Goal: Task Accomplishment & Management: Manage account settings

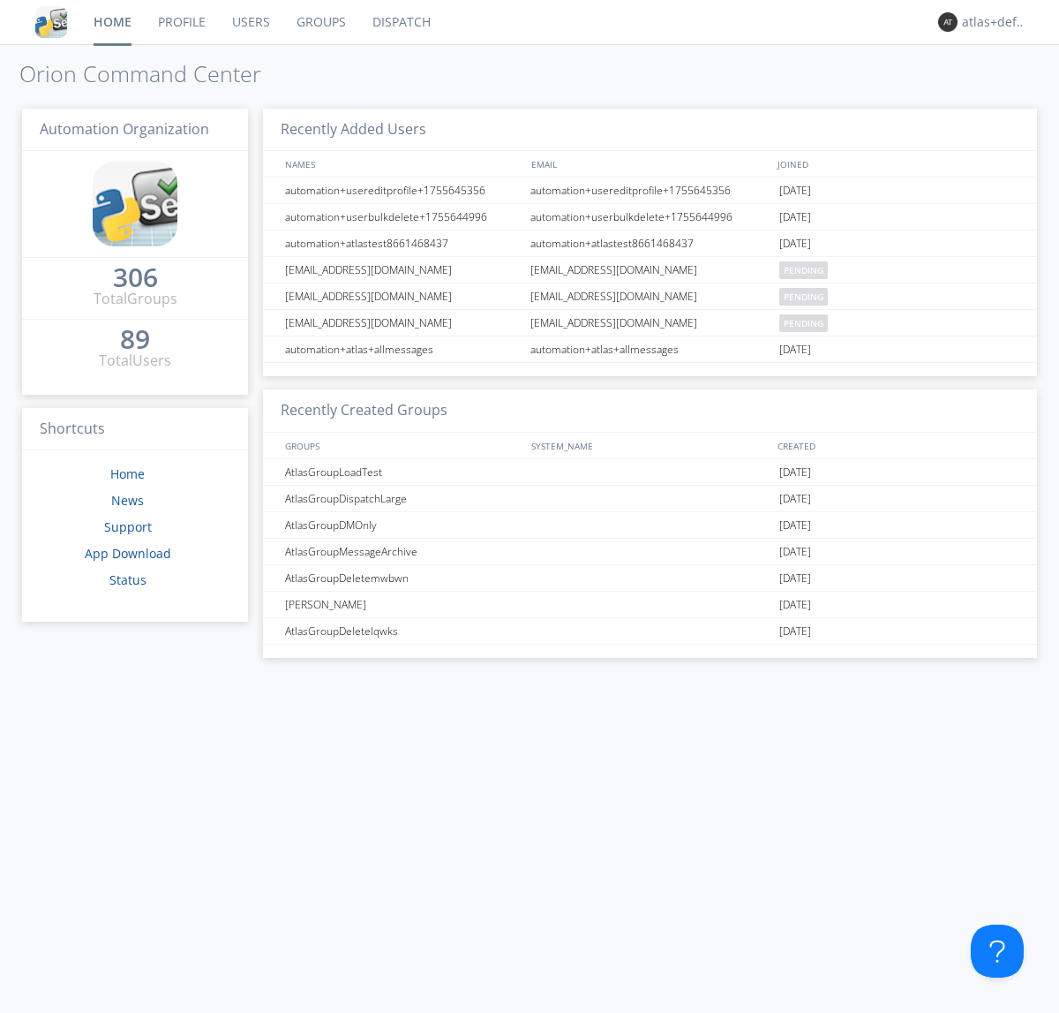
click at [320, 22] on link "Groups" at bounding box center [321, 22] width 76 height 44
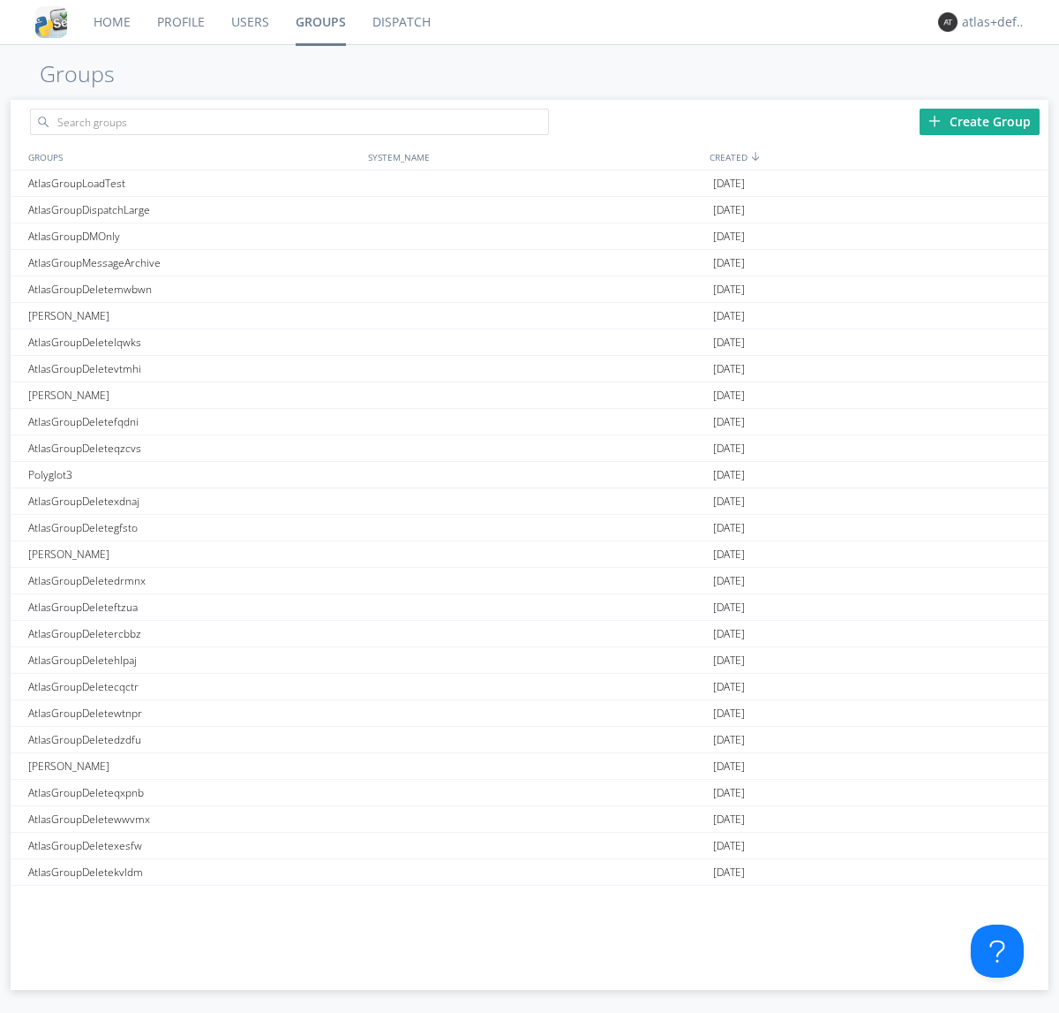
click at [980, 121] on div "Create Group" at bounding box center [980, 122] width 120 height 26
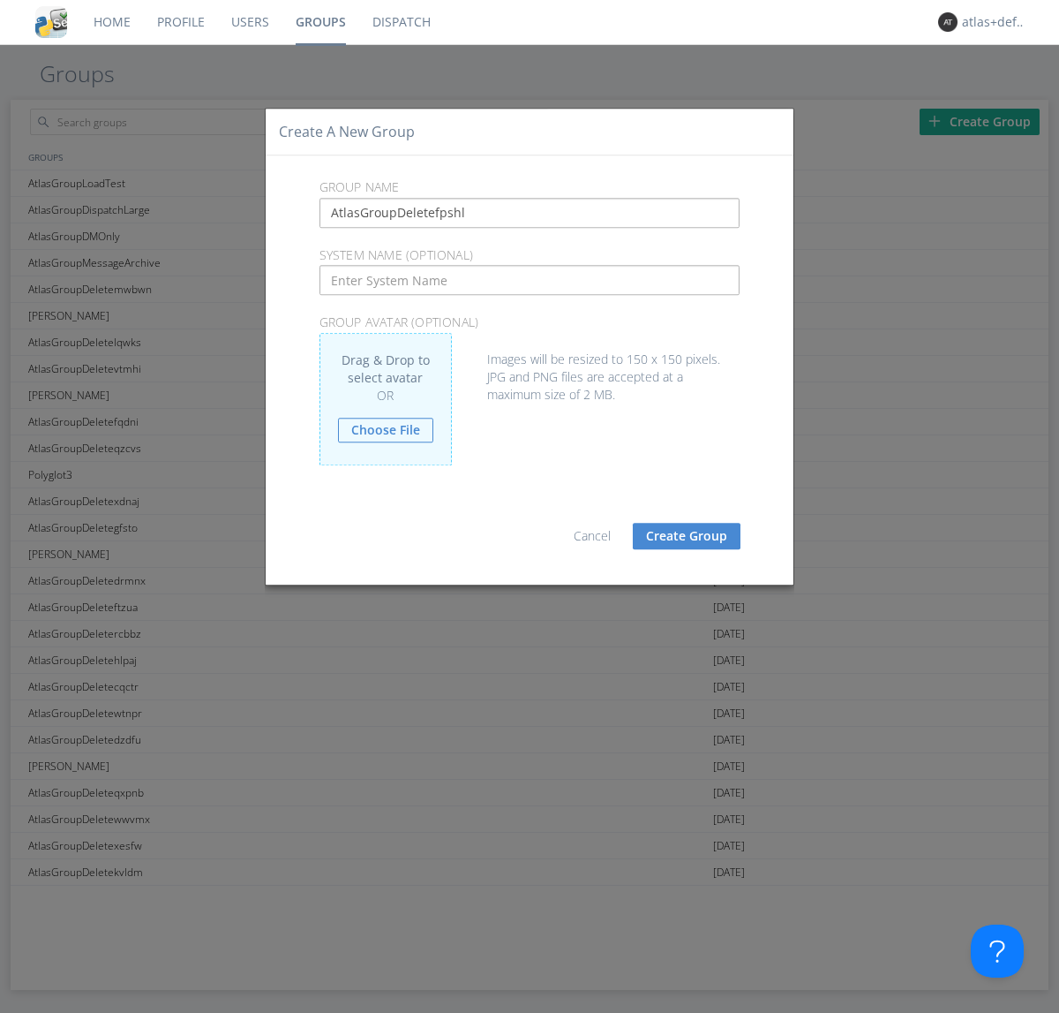
type input "AtlasGroupDeletefpshl"
click at [687, 535] on button "Create Group" at bounding box center [687, 536] width 108 height 26
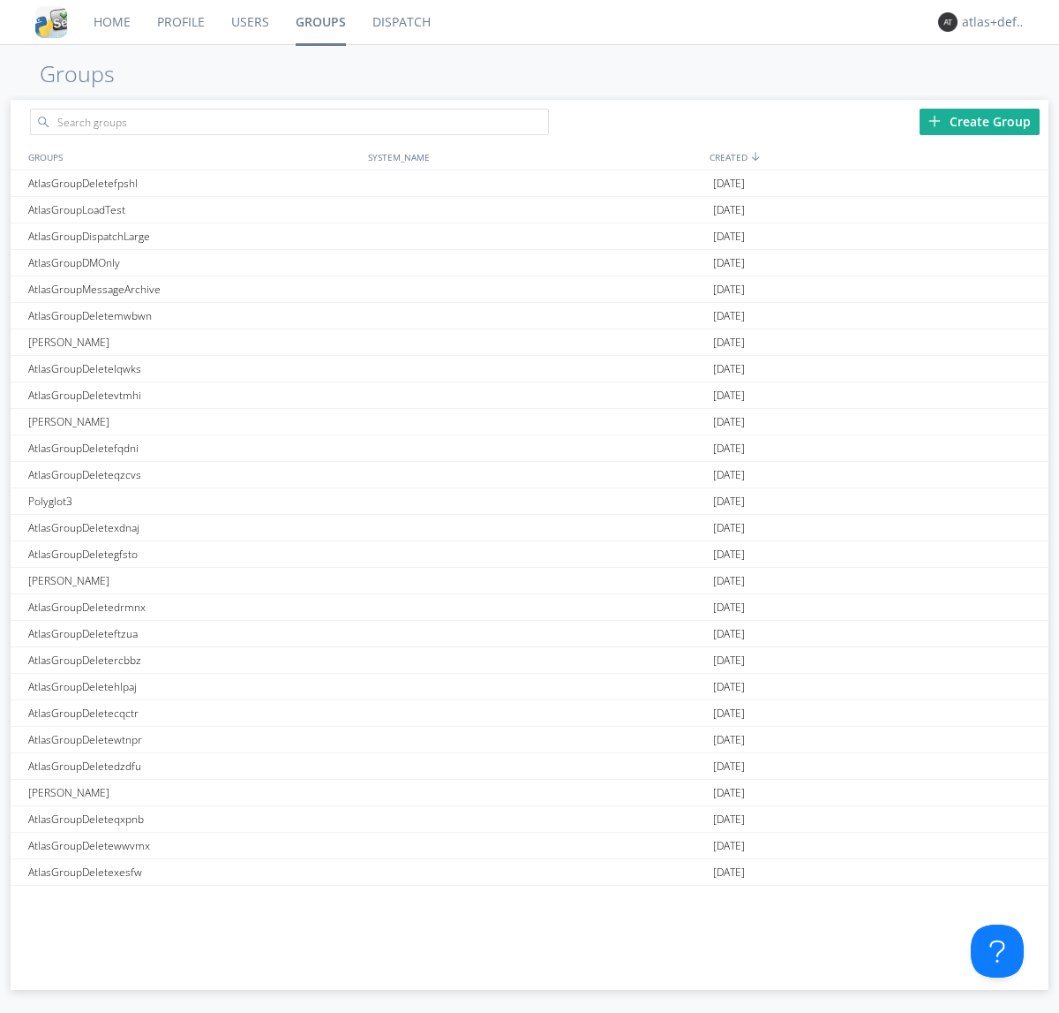
click at [320, 22] on link "Groups" at bounding box center [320, 22] width 77 height 44
type input "AtlasGroupDeletefpshl"
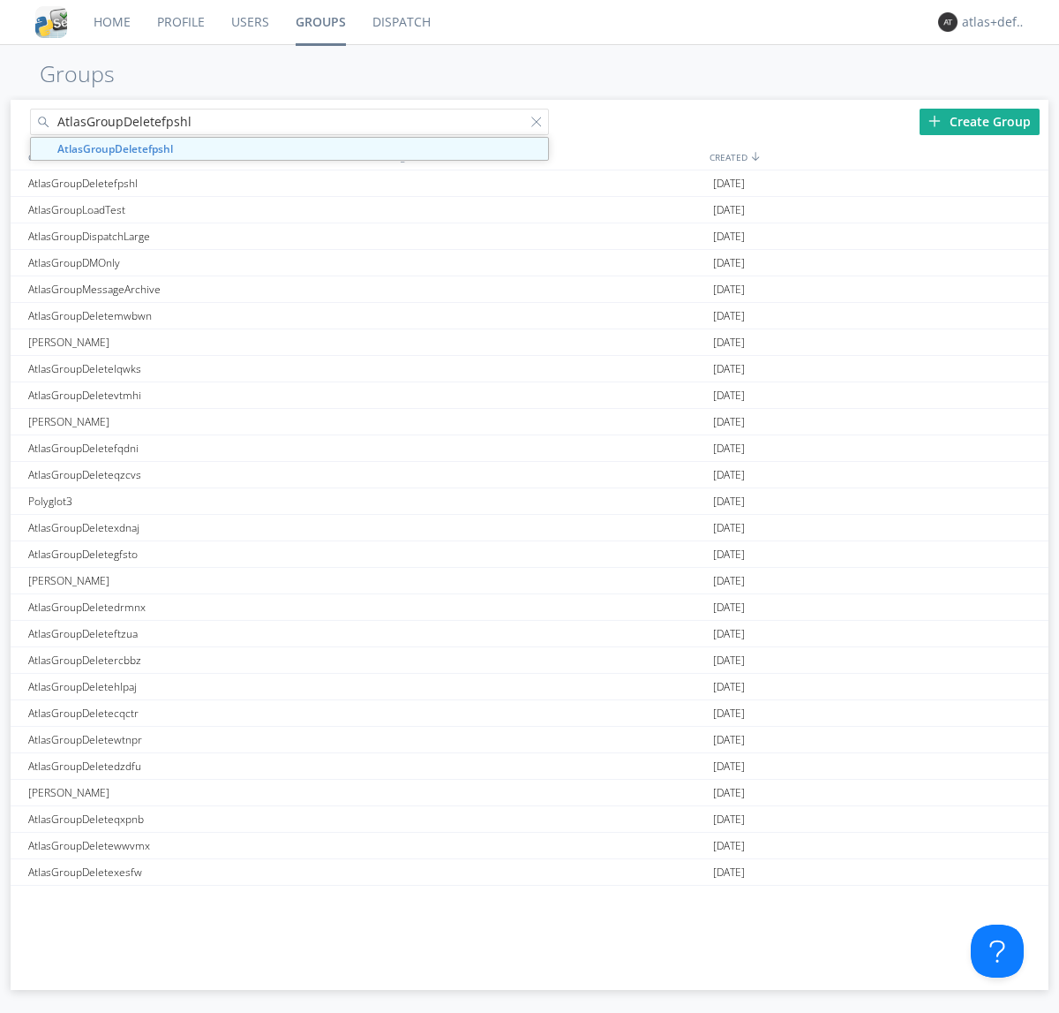
click at [249, 22] on link "Users" at bounding box center [250, 22] width 64 height 44
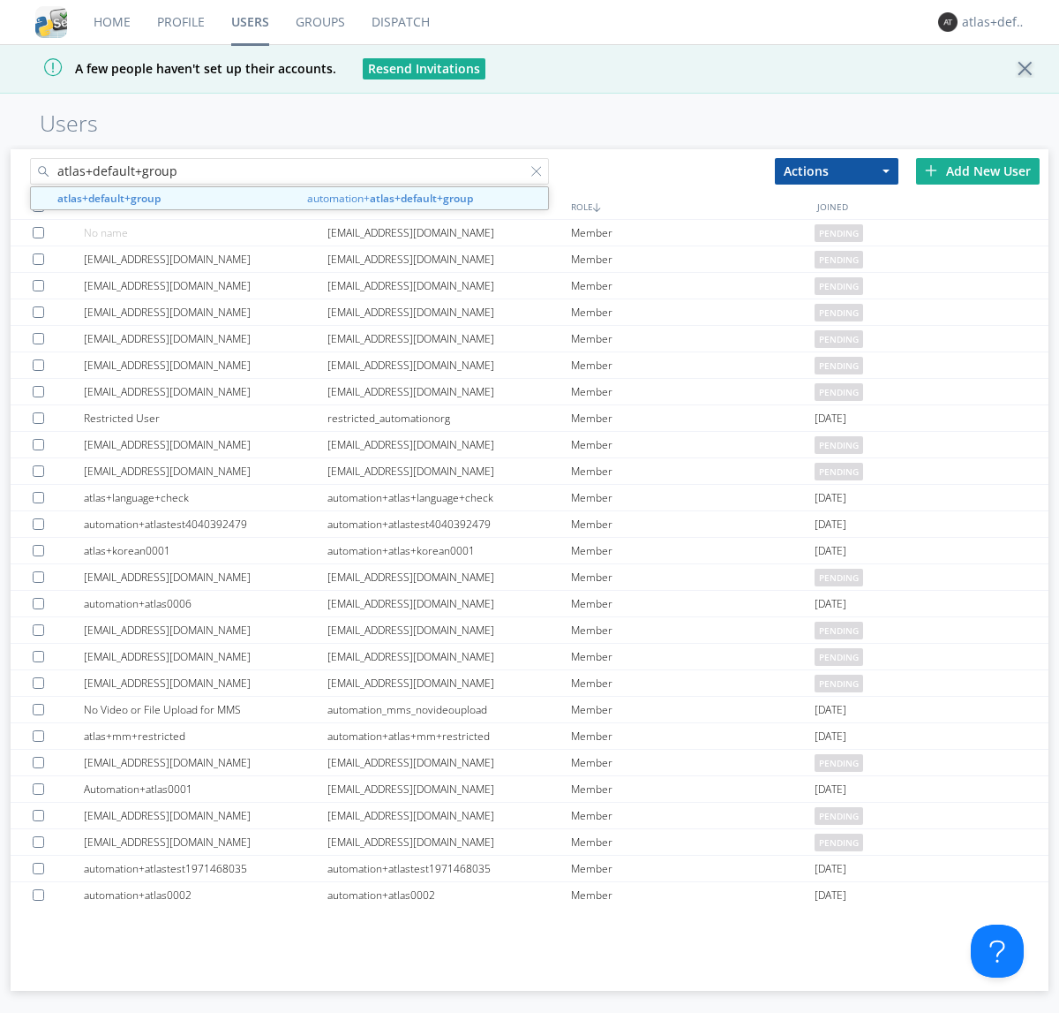
type input "atlas+default+group"
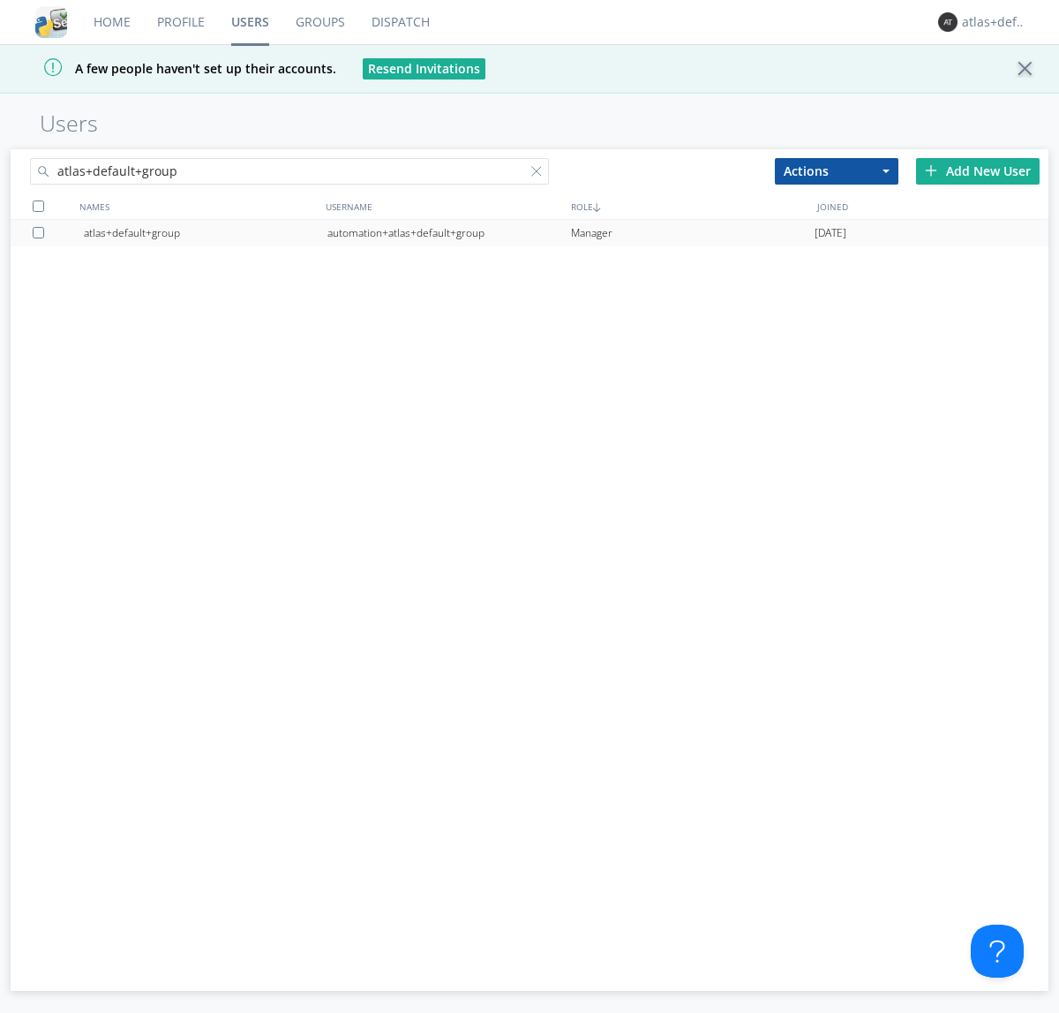
click at [448, 232] on div "automation+atlas+default+group" at bounding box center [450, 233] width 244 height 26
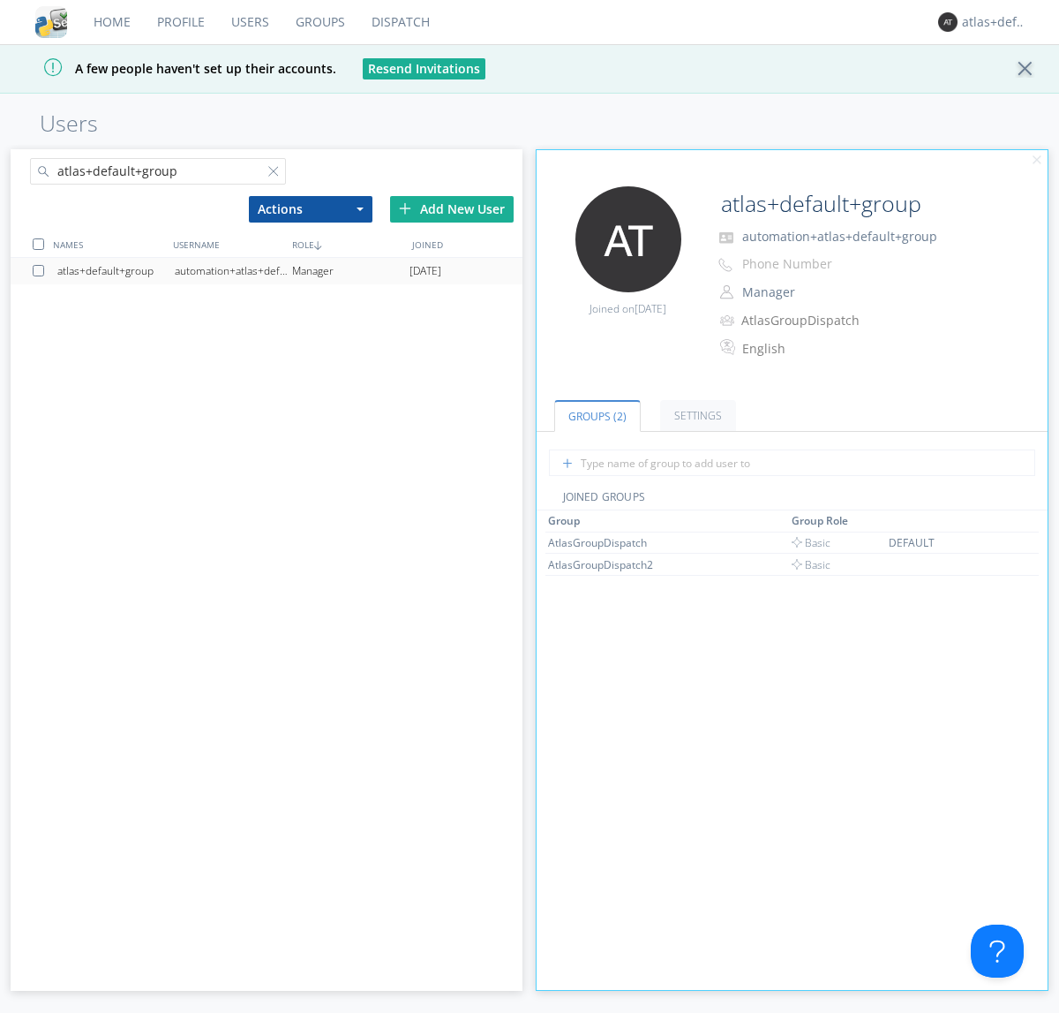
click at [399, 22] on link "Dispatch" at bounding box center [400, 22] width 85 height 44
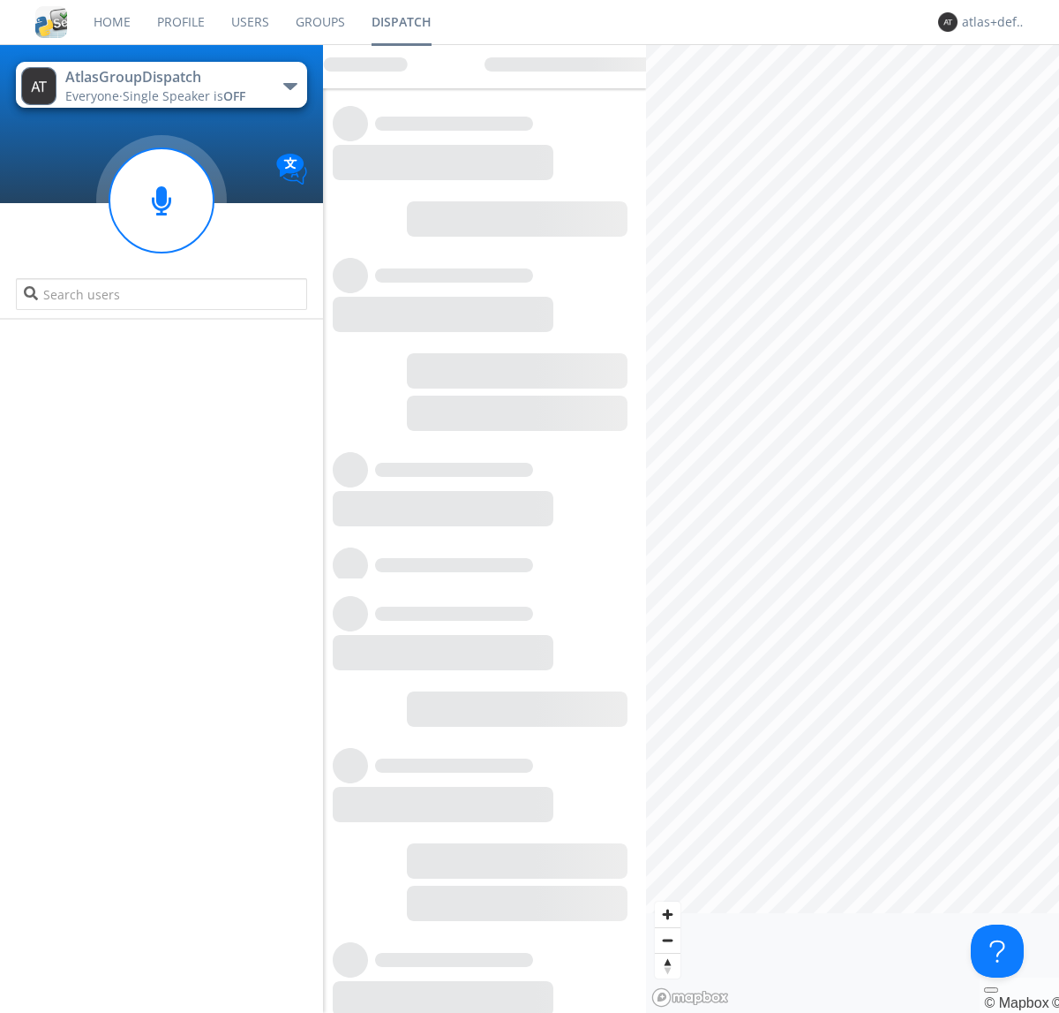
click at [249, 22] on link "Users" at bounding box center [250, 22] width 64 height 44
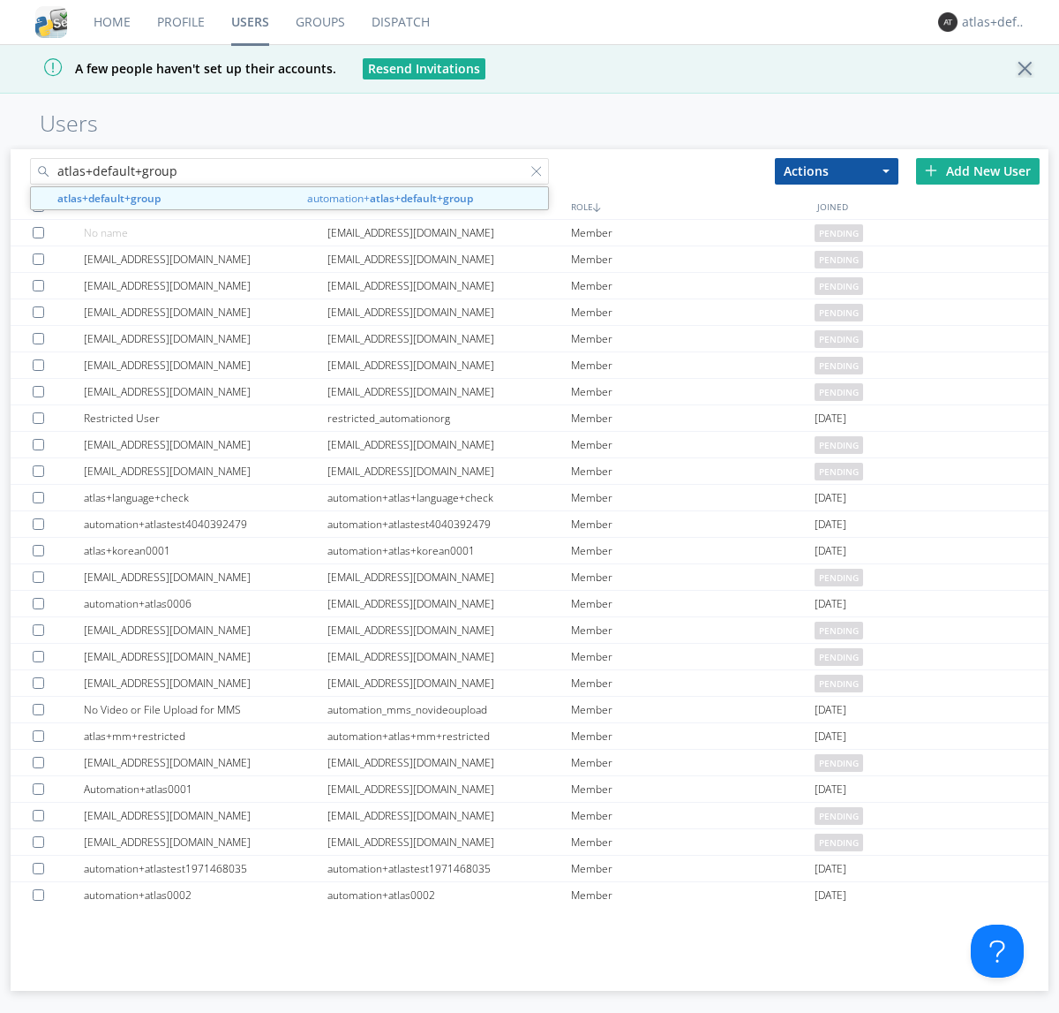
type input "atlas+default+group"
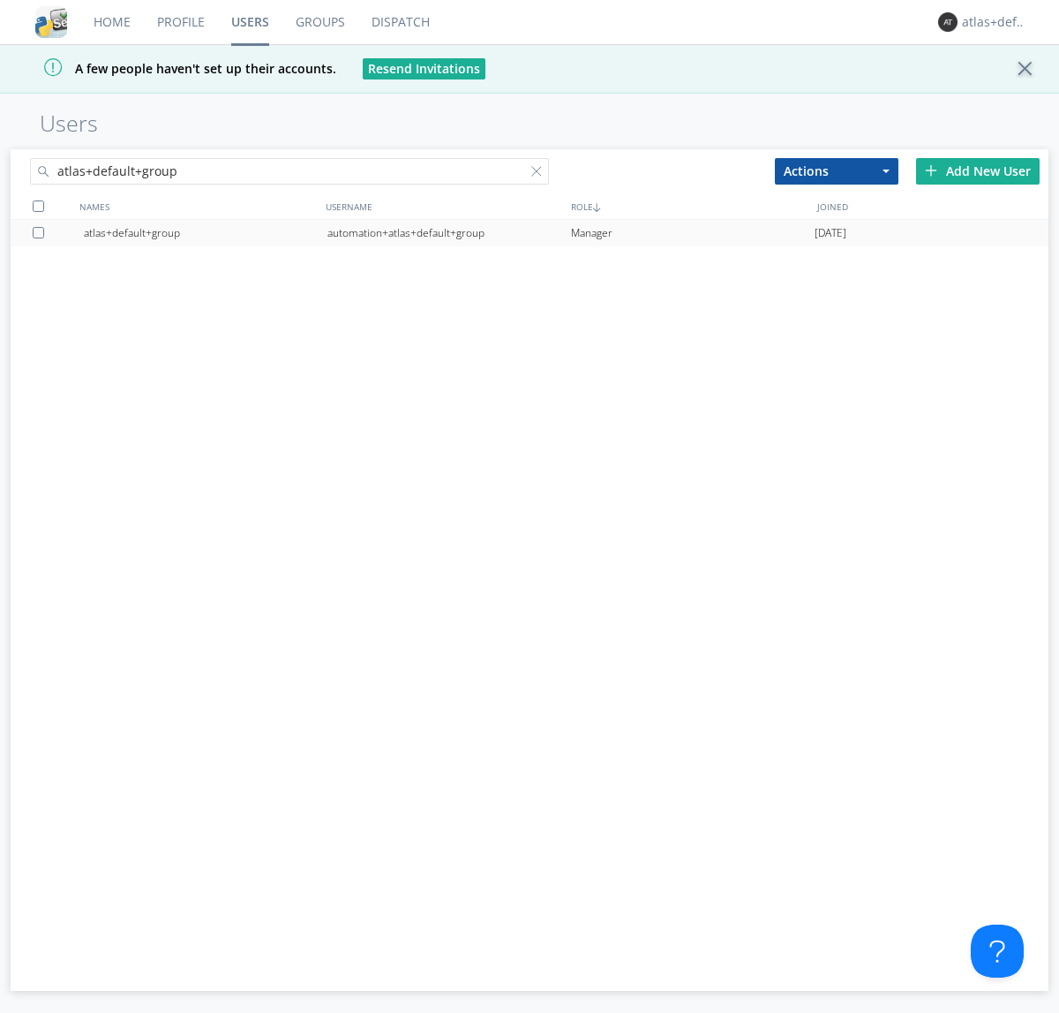
click at [448, 232] on div "automation+atlas+default+group" at bounding box center [450, 233] width 244 height 26
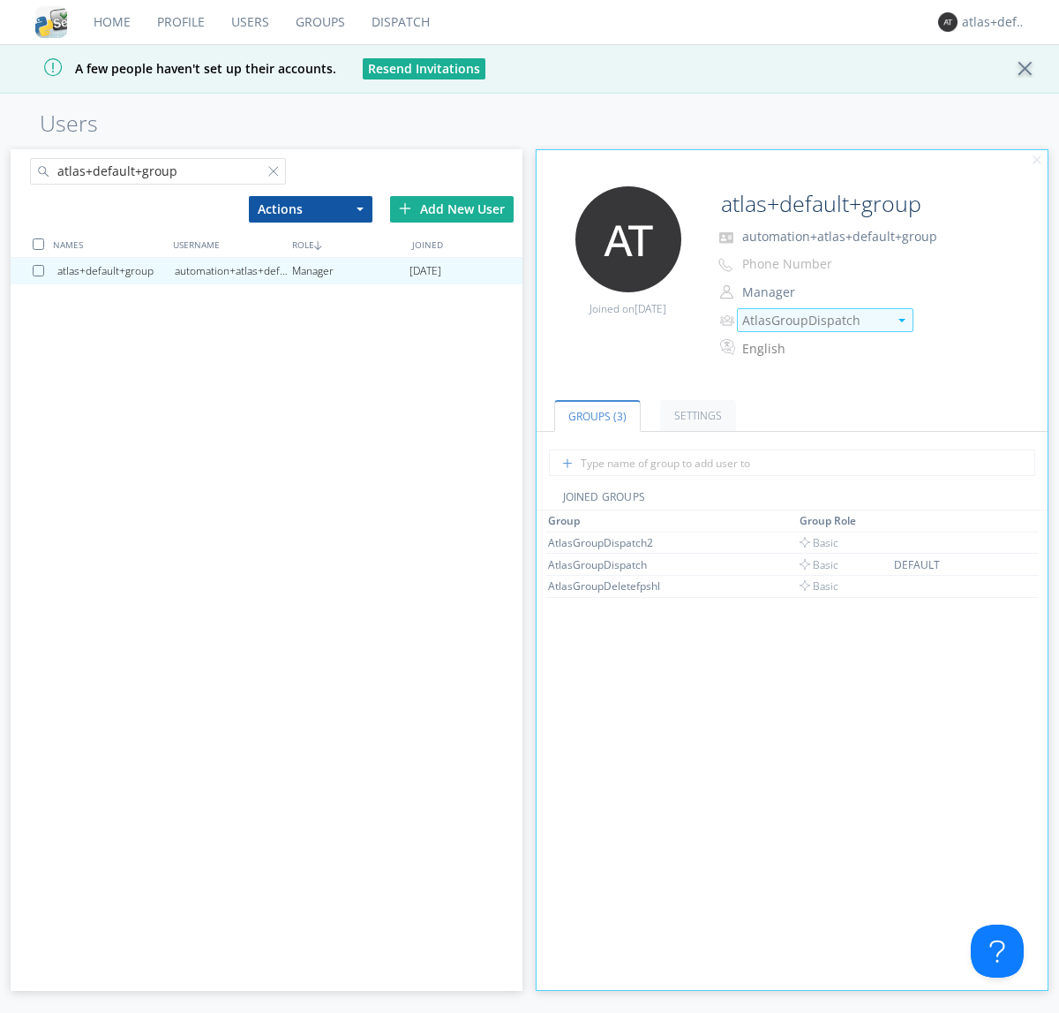
click at [901, 320] on img at bounding box center [902, 321] width 7 height 4
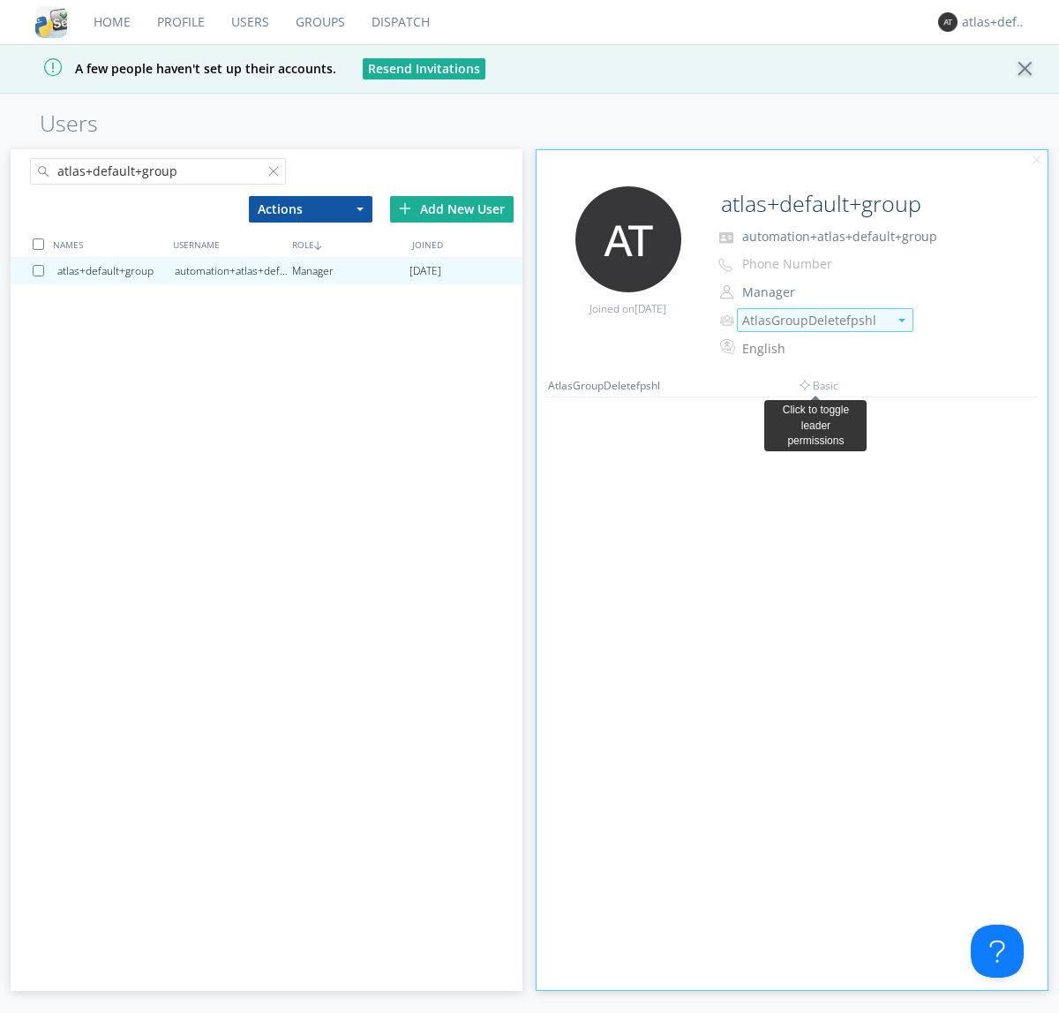
click at [399, 22] on link "Dispatch" at bounding box center [400, 22] width 85 height 44
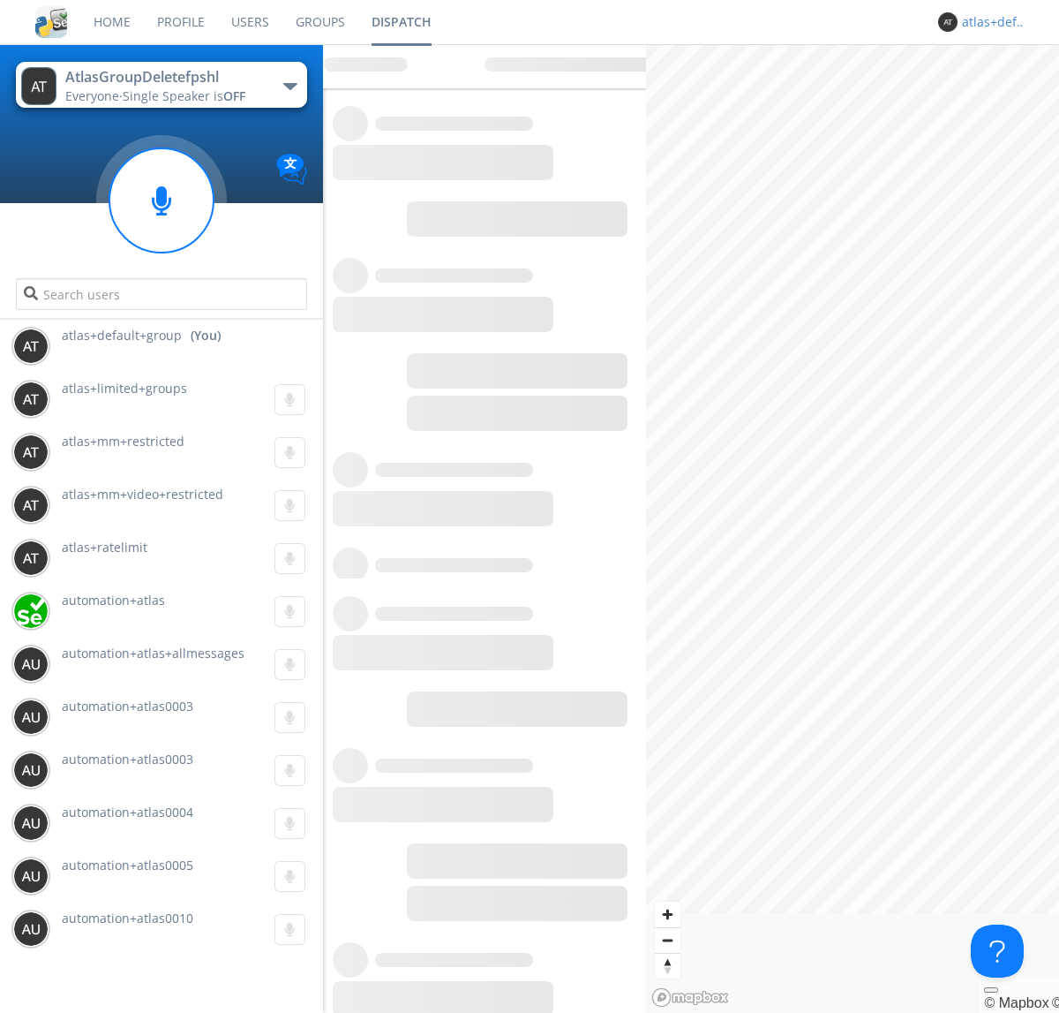
click at [990, 22] on div "atlas+default+group" at bounding box center [995, 22] width 66 height 18
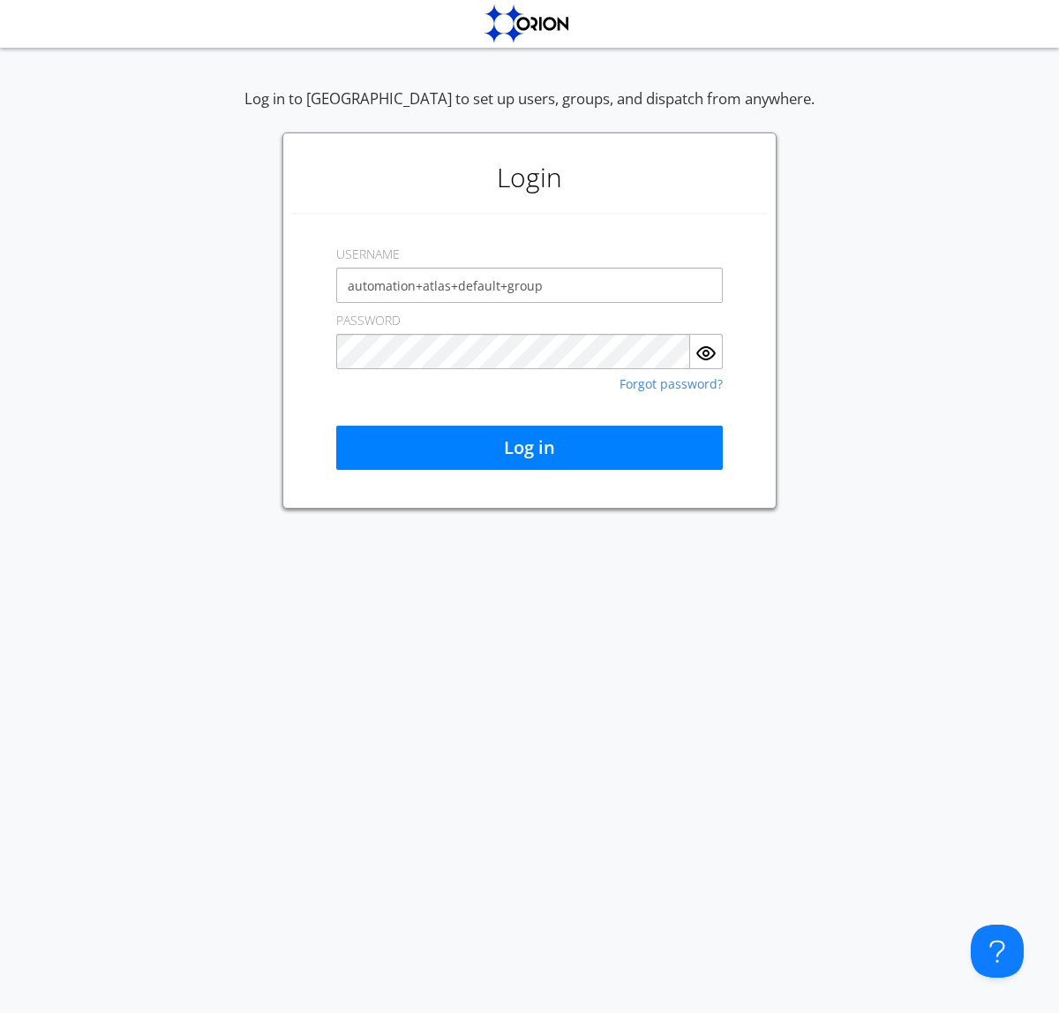
type input "automation+atlas+default+group"
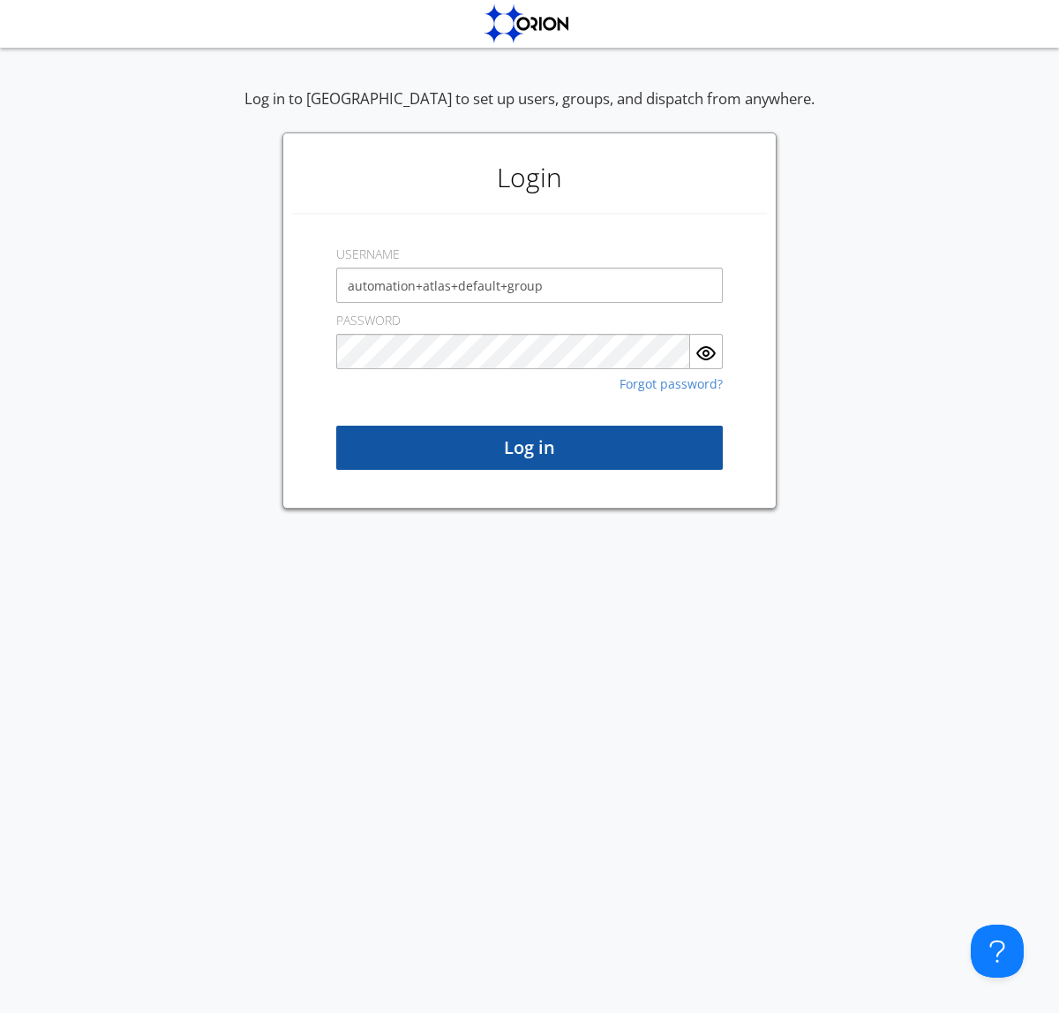
click at [530, 448] on button "Log in" at bounding box center [529, 447] width 387 height 44
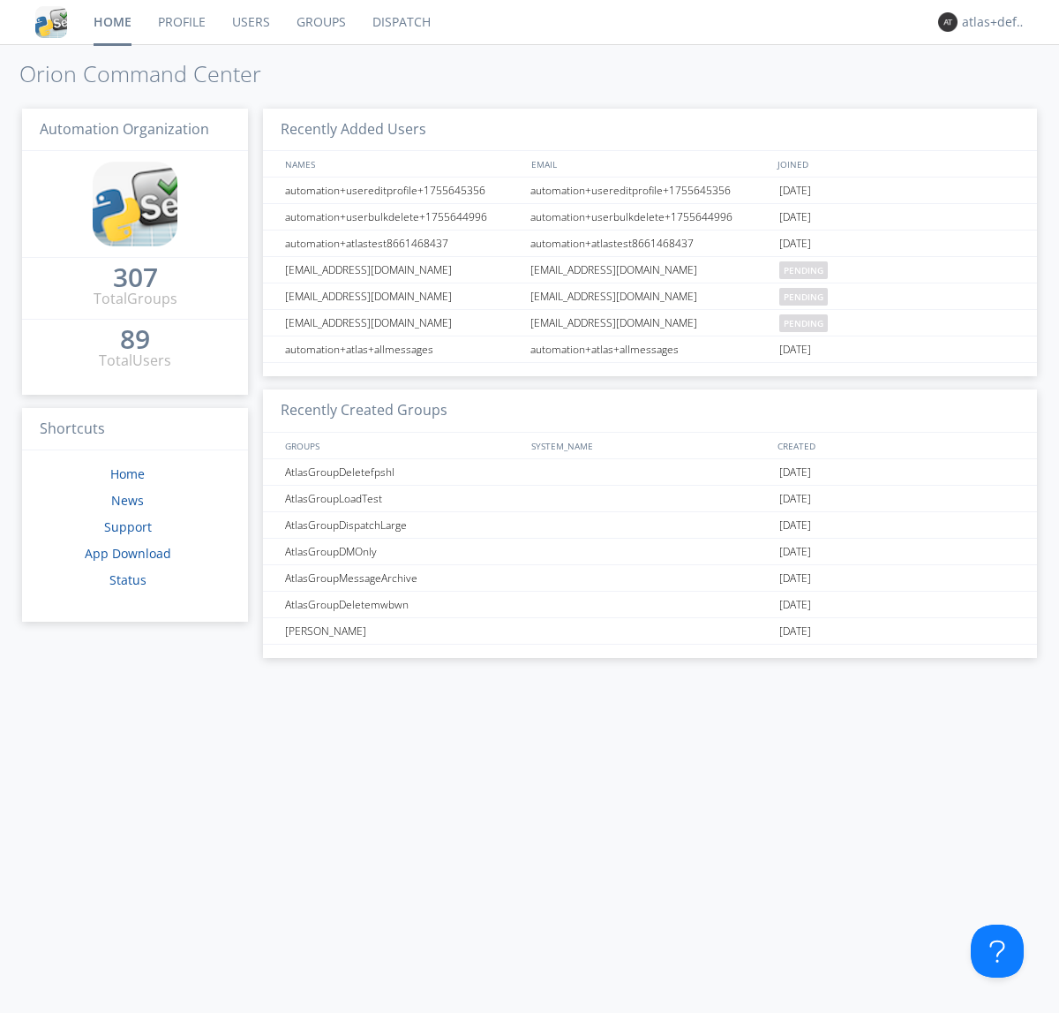
click at [400, 22] on link "Dispatch" at bounding box center [401, 22] width 85 height 44
click at [249, 22] on link "Users" at bounding box center [251, 22] width 64 height 44
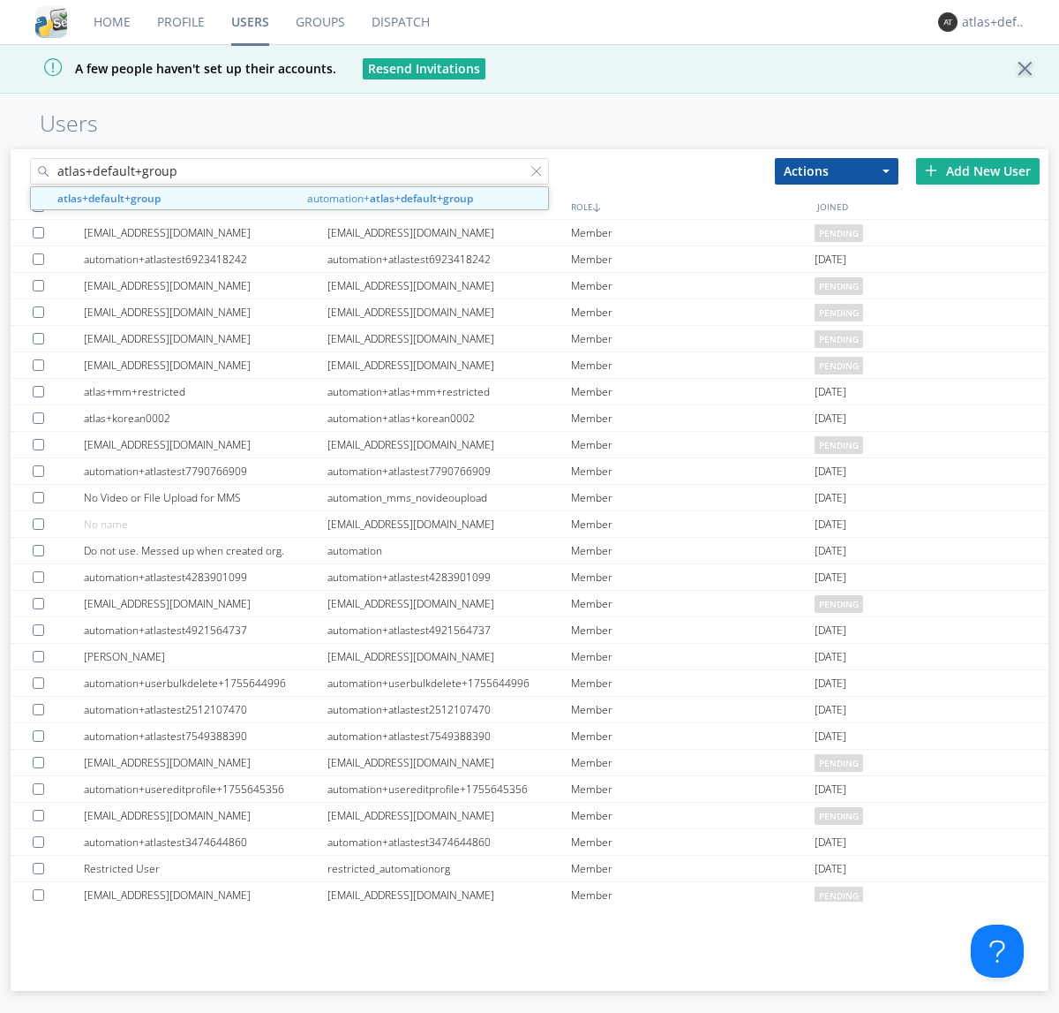
type input "atlas+default+group"
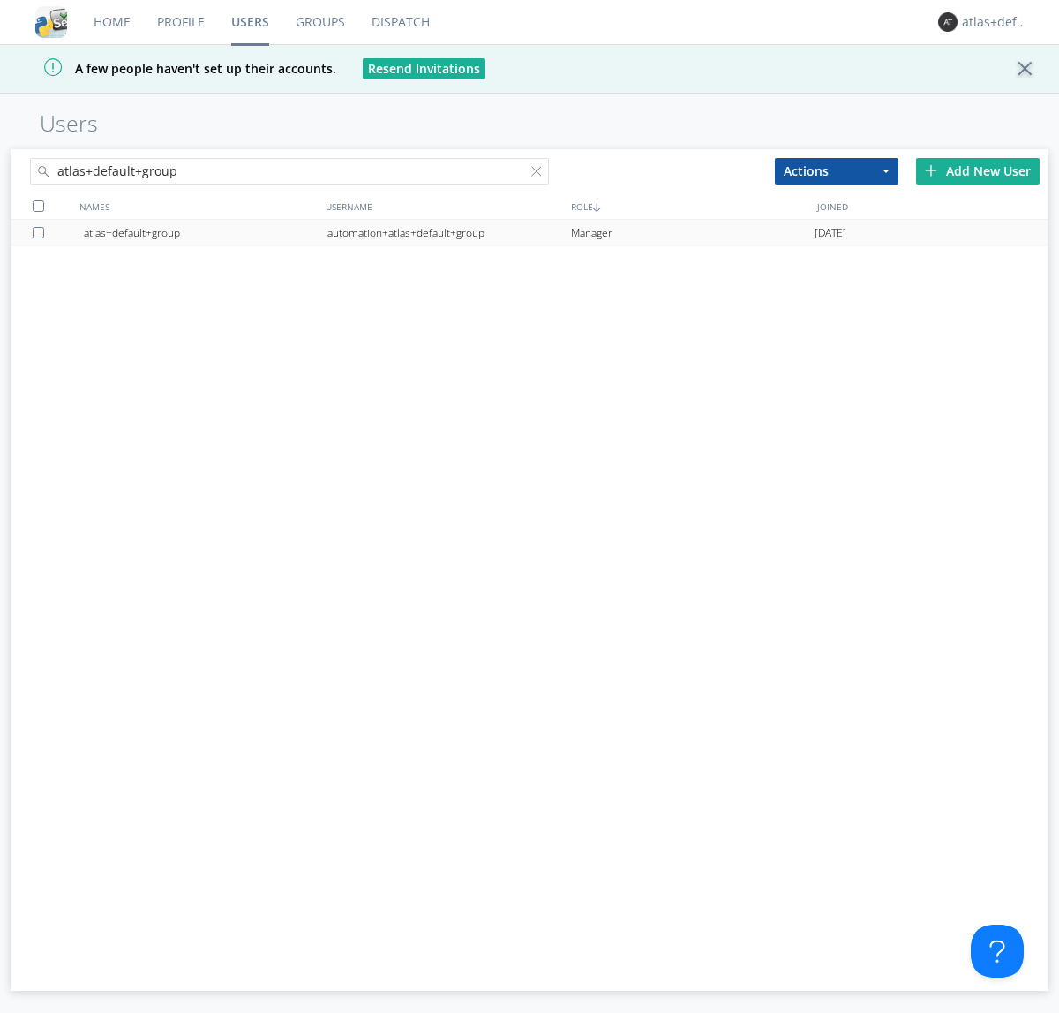
click at [448, 232] on div "automation+atlas+default+group" at bounding box center [450, 233] width 244 height 26
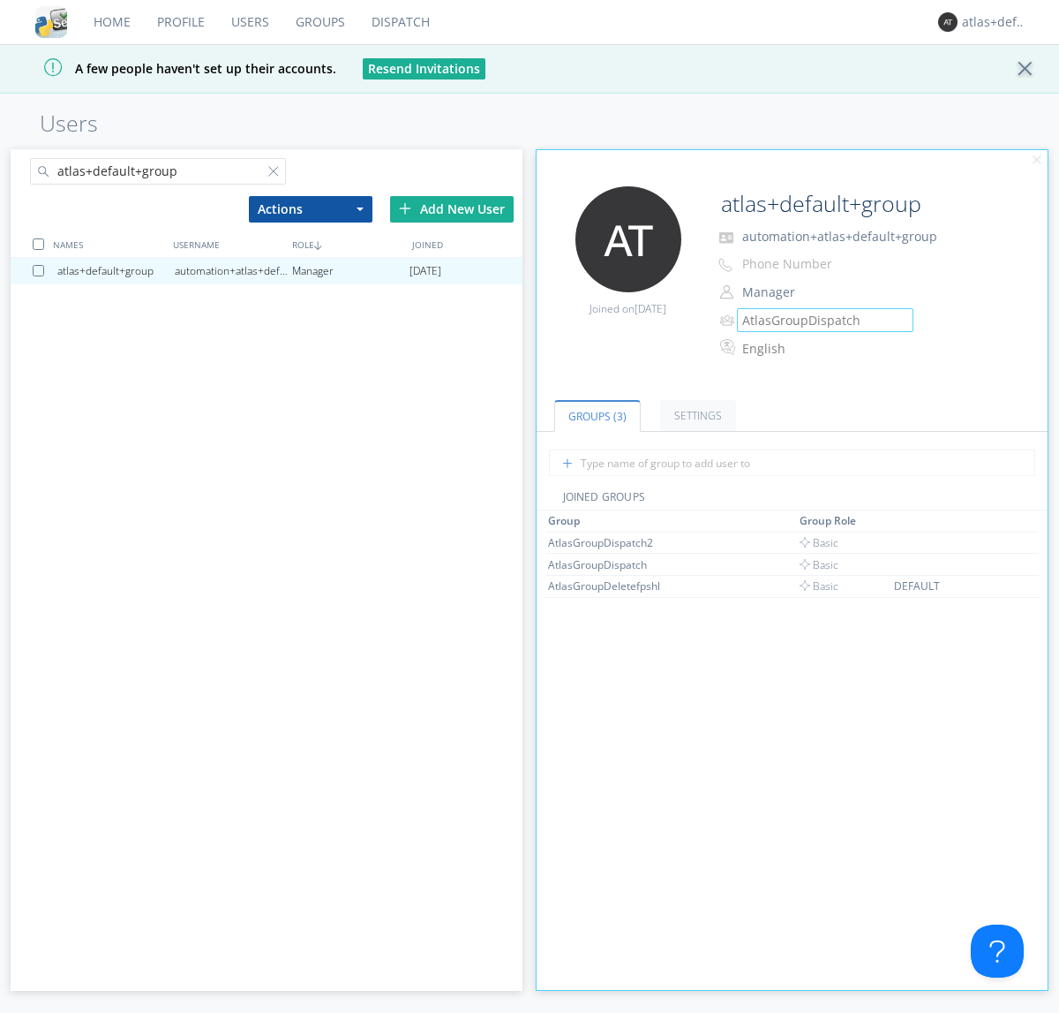
click at [319, 22] on link "Groups" at bounding box center [320, 22] width 76 height 44
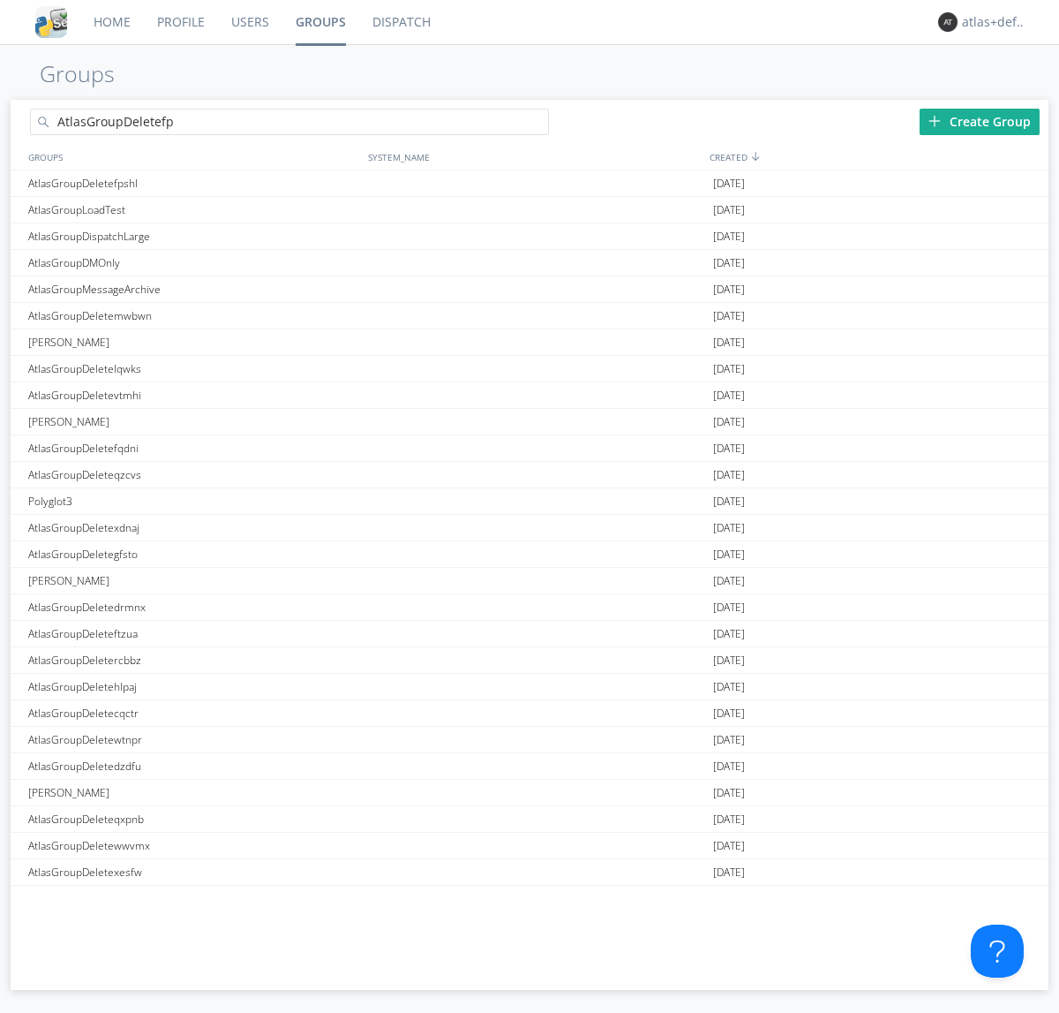
type input "AtlasGroupDeletefpshl"
